Goal: Navigation & Orientation: Find specific page/section

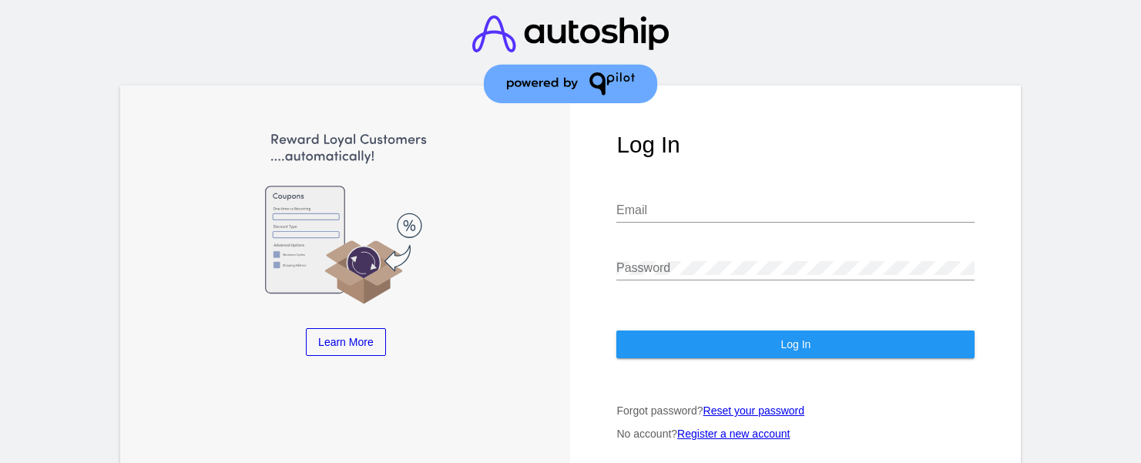
click at [760, 209] on input "Email" at bounding box center [795, 210] width 358 height 14
type input "[PERSON_NAME][EMAIL_ADDRESS][DOMAIN_NAME]"
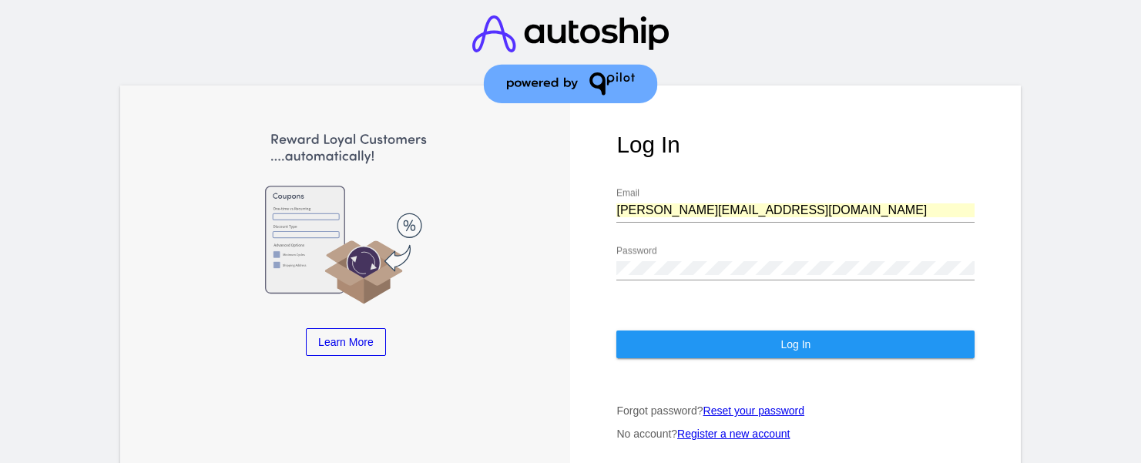
click at [787, 345] on span "Log In" at bounding box center [795, 344] width 30 height 12
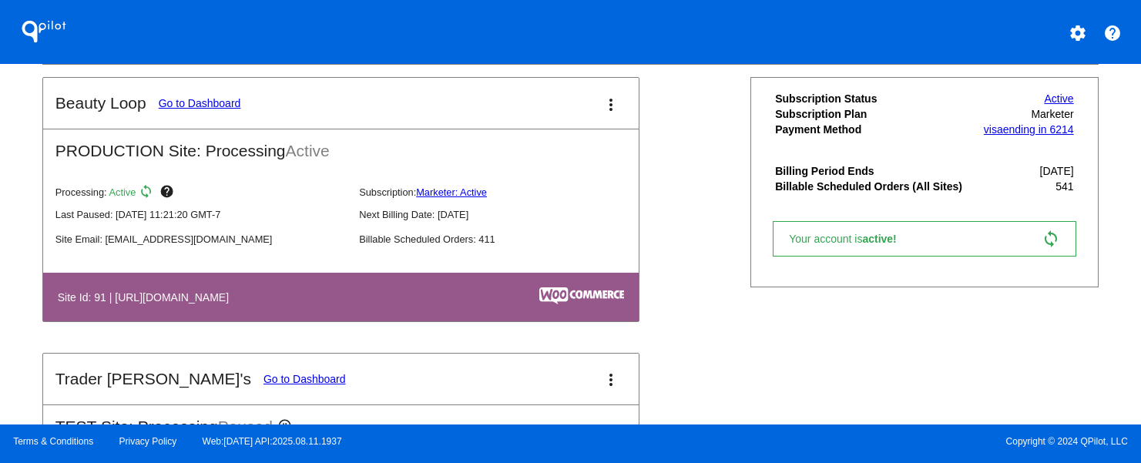
scroll to position [662, 0]
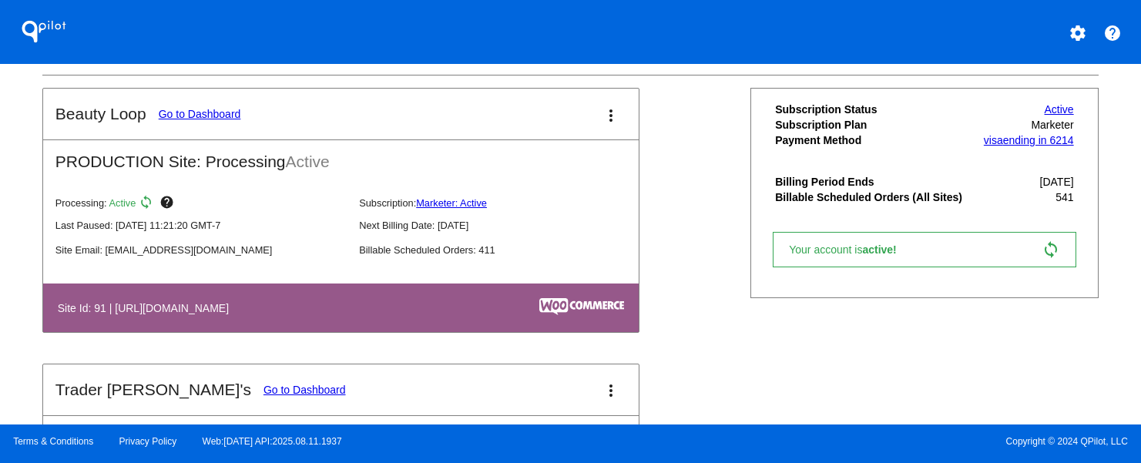
click at [197, 120] on link "Go to Dashboard" at bounding box center [200, 114] width 82 height 12
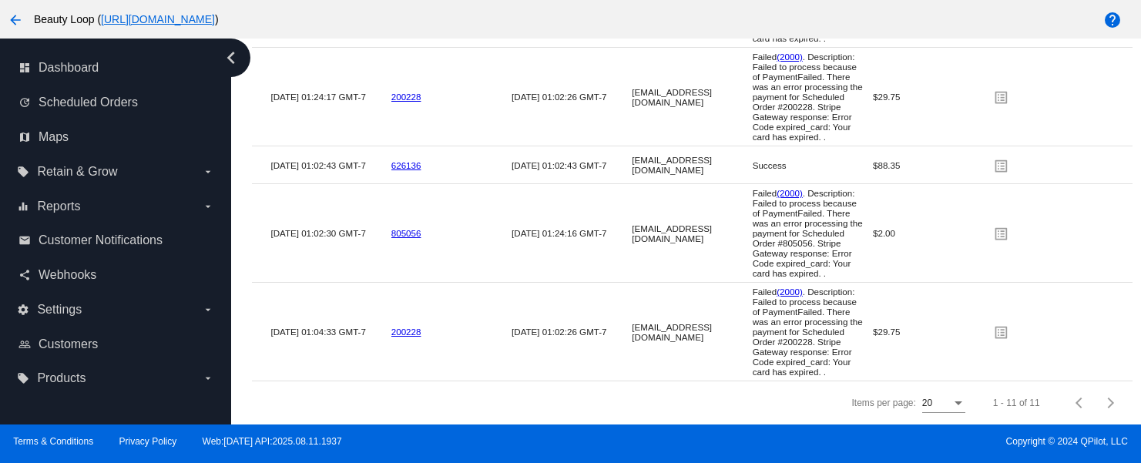
scroll to position [3151, 0]
